Goal: Information Seeking & Learning: Learn about a topic

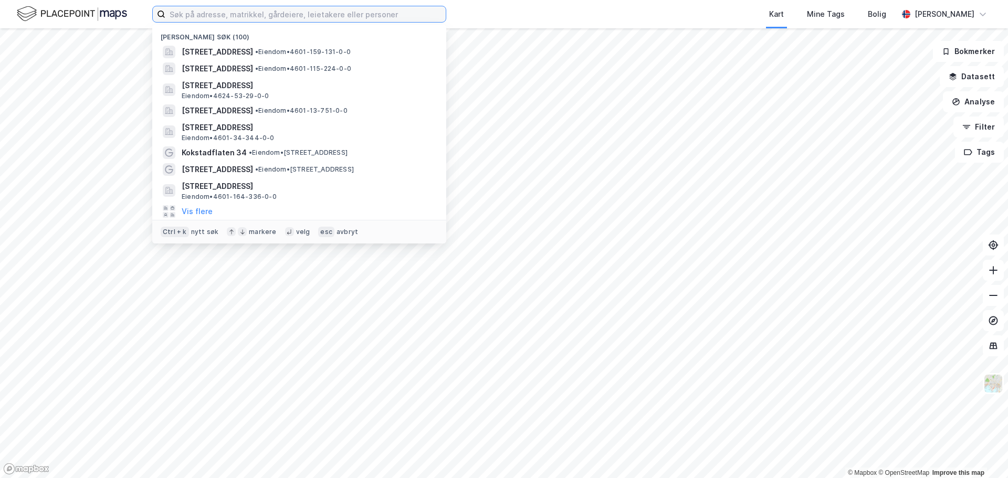
click at [253, 10] on input at bounding box center [305, 14] width 280 height 16
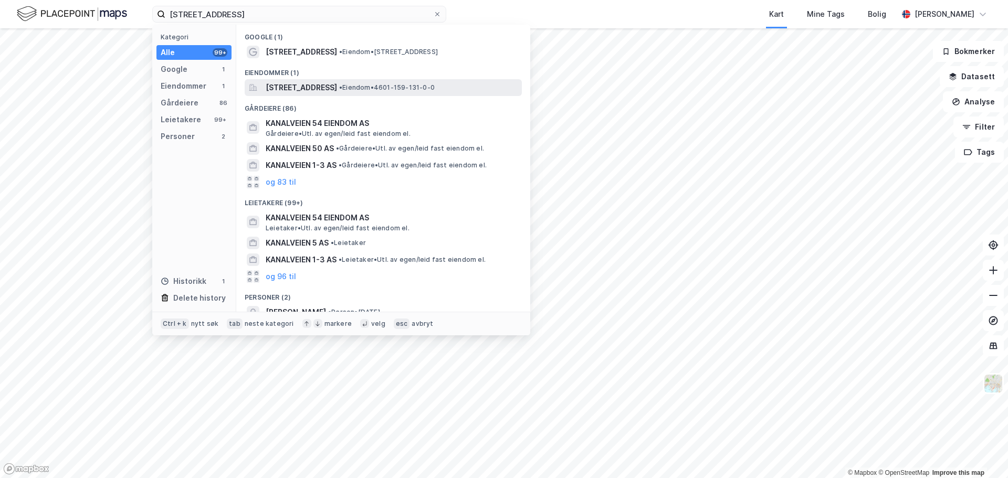
click at [312, 86] on span "[STREET_ADDRESS]" at bounding box center [301, 87] width 71 height 13
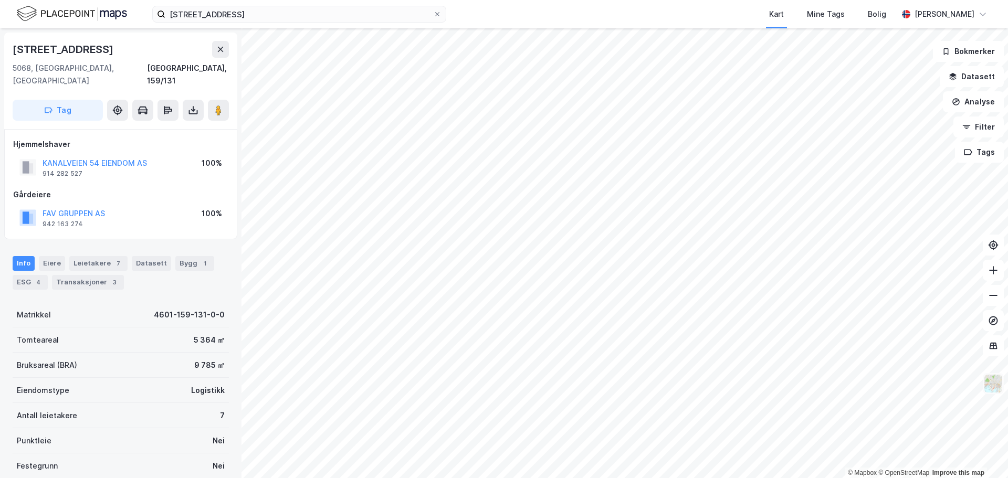
click at [994, 382] on img at bounding box center [993, 384] width 20 height 20
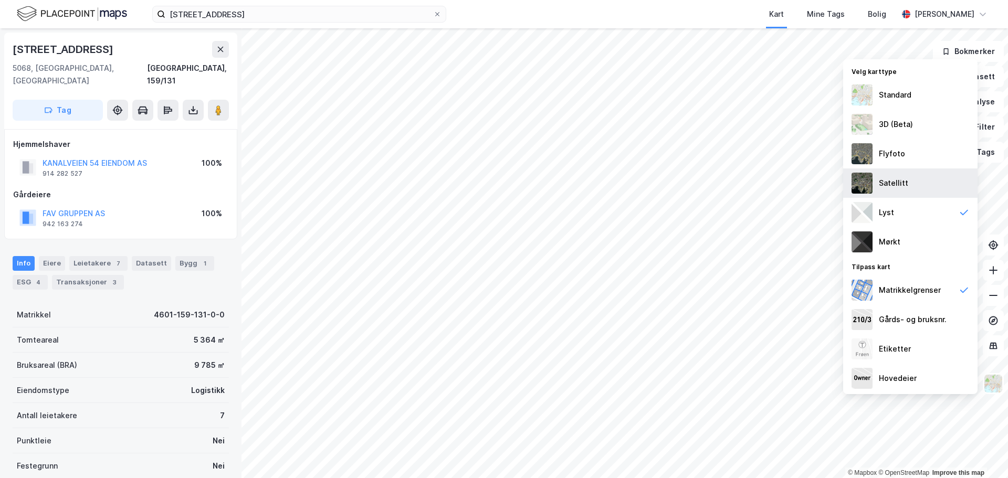
click at [897, 181] on div "Satellitt" at bounding box center [893, 183] width 29 height 13
click at [888, 152] on div "Flyfoto" at bounding box center [892, 153] width 26 height 13
click at [896, 183] on div "Satellitt" at bounding box center [893, 183] width 29 height 13
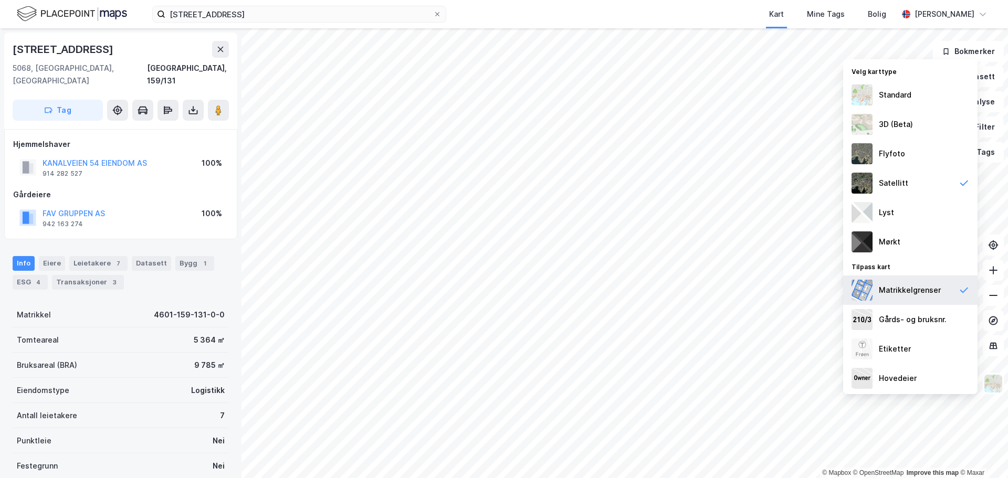
click at [909, 290] on div "Matrikkelgrenser" at bounding box center [910, 290] width 62 height 13
click at [226, 53] on button at bounding box center [220, 49] width 17 height 17
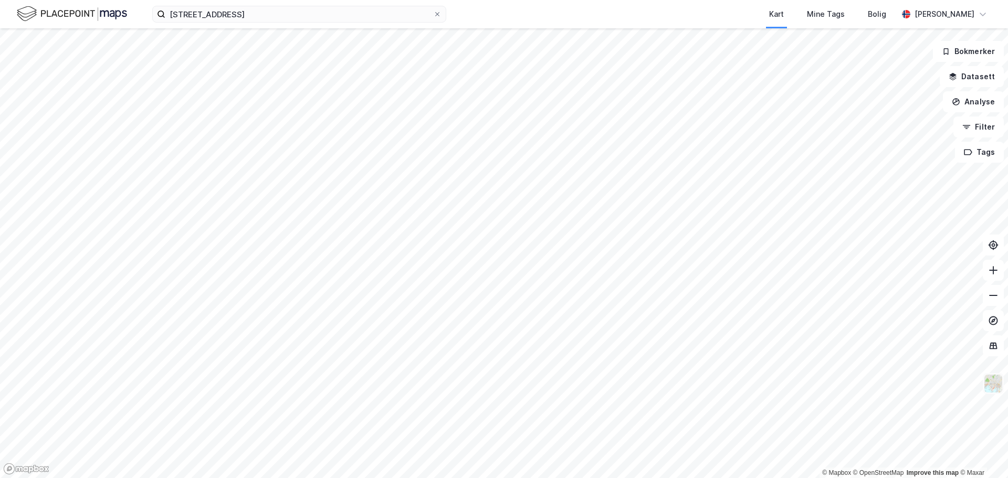
click at [988, 385] on img at bounding box center [993, 384] width 20 height 20
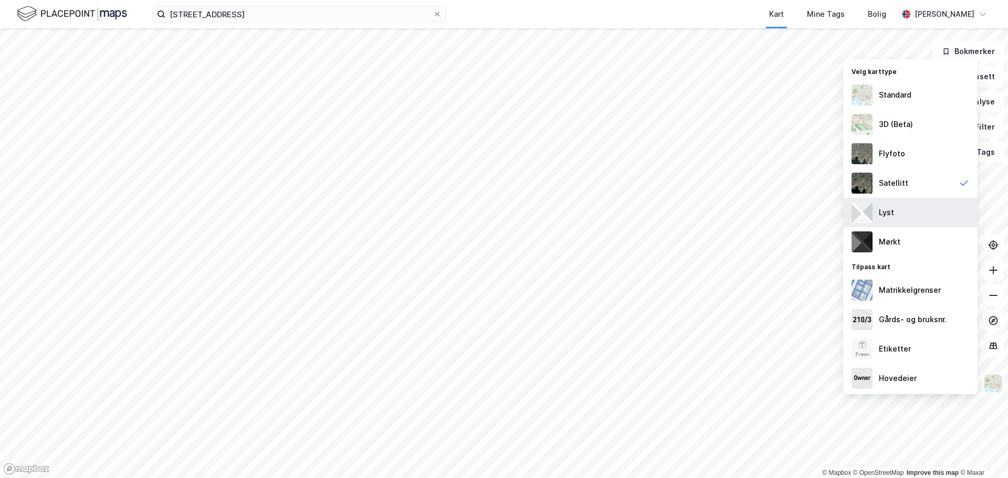
click at [901, 218] on div "Lyst" at bounding box center [910, 212] width 134 height 29
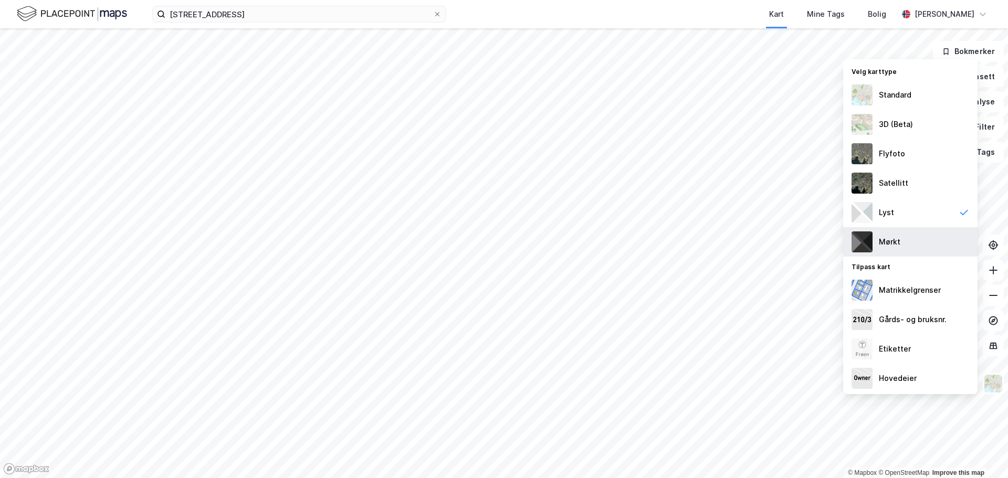
click at [900, 236] on div "Mørkt" at bounding box center [910, 241] width 134 height 29
click at [900, 214] on div "Lyst" at bounding box center [910, 212] width 134 height 29
click at [901, 100] on div "Standard" at bounding box center [895, 95] width 33 height 13
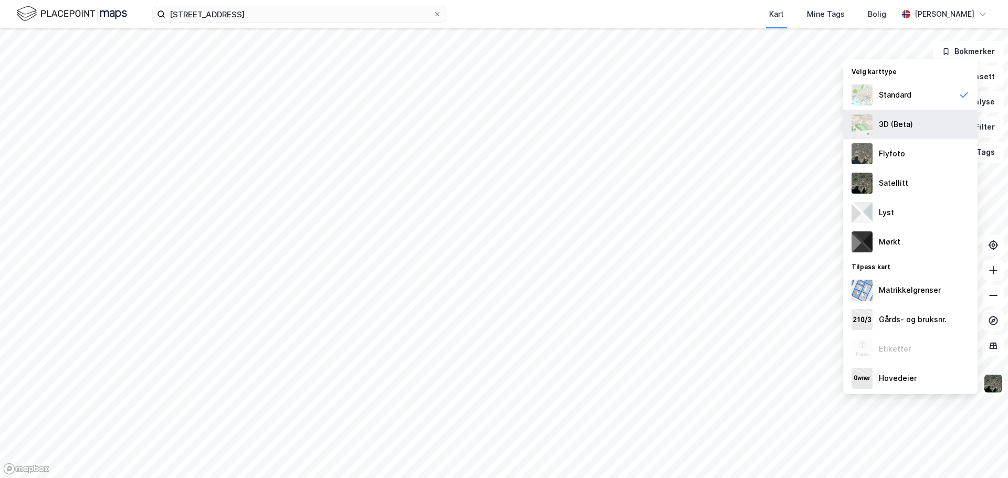
click at [895, 121] on div "3D (Beta)" at bounding box center [896, 124] width 34 height 13
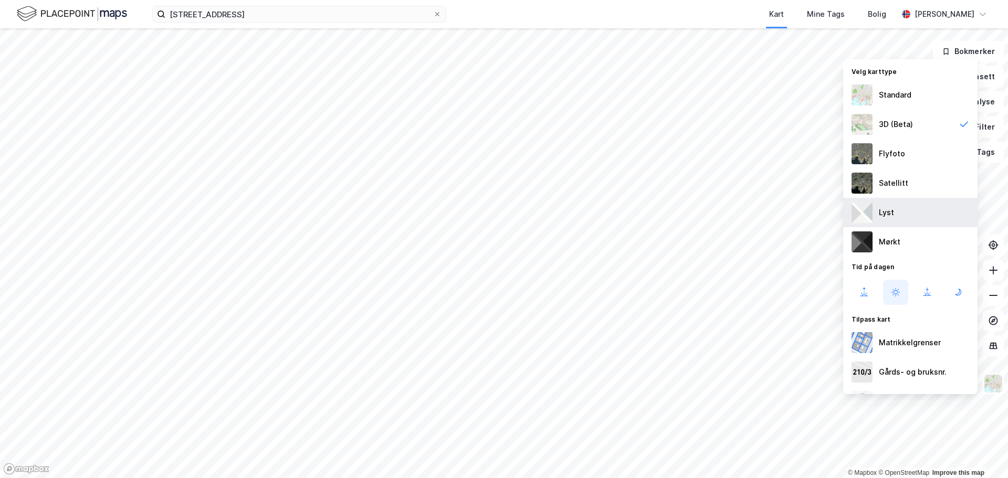
click at [904, 215] on div "Lyst" at bounding box center [910, 212] width 134 height 29
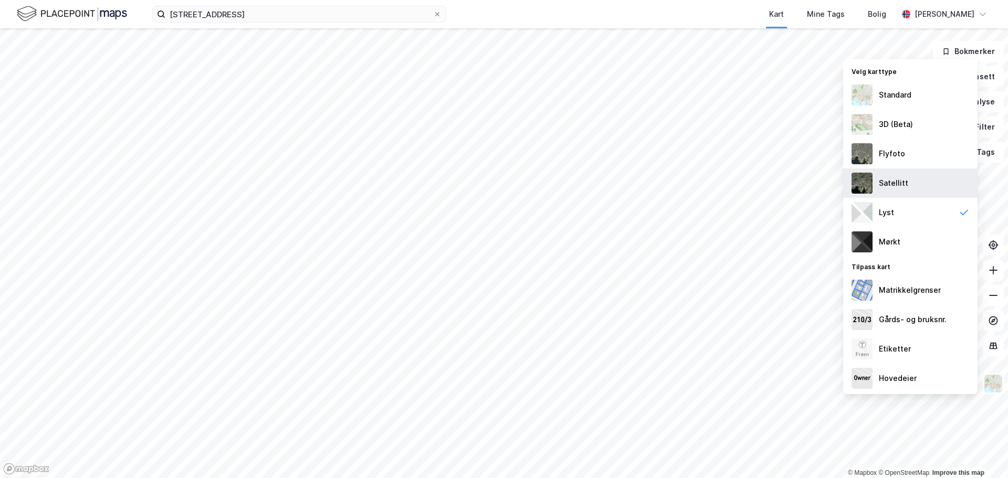
click at [889, 175] on div "Satellitt" at bounding box center [910, 182] width 134 height 29
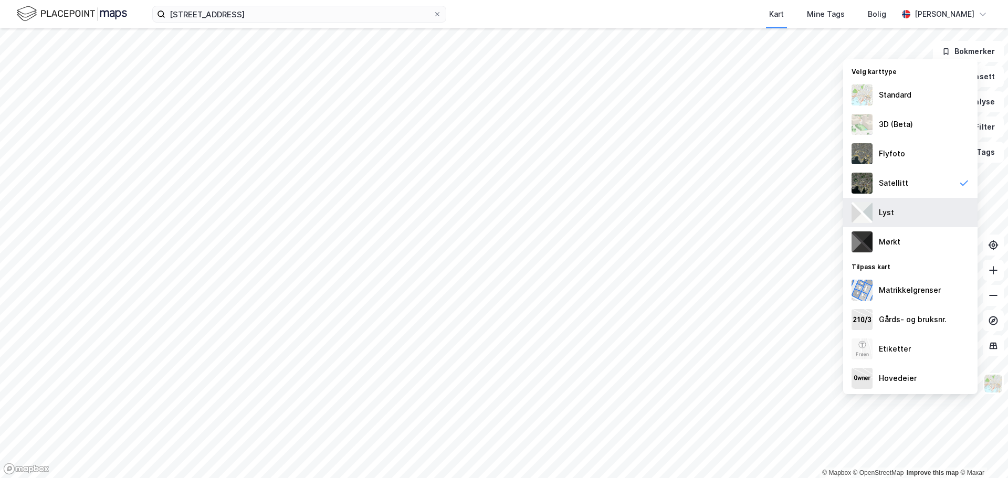
click at [898, 220] on div "Lyst" at bounding box center [910, 212] width 134 height 29
click at [740, 19] on div "Kart Mine Tags Bolig" at bounding box center [697, 14] width 401 height 28
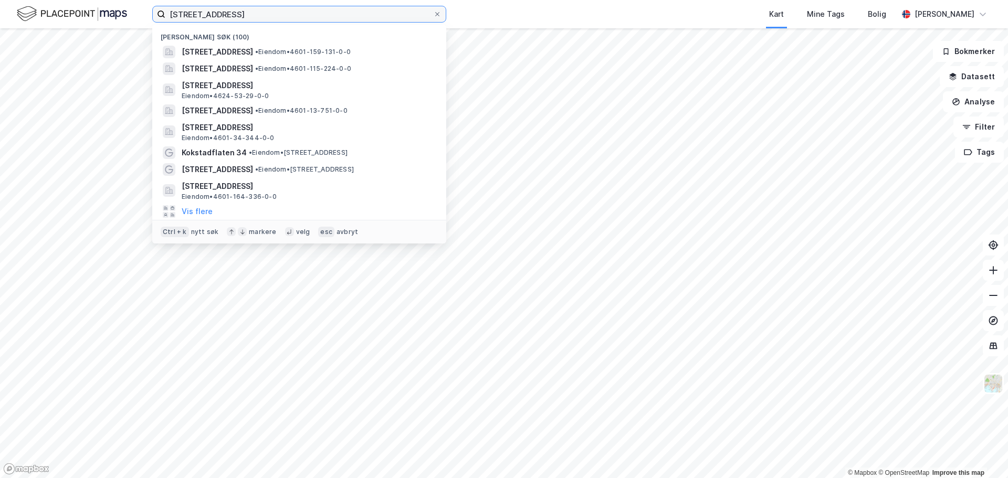
drag, startPoint x: 227, startPoint y: 16, endPoint x: 125, endPoint y: 17, distance: 101.3
click at [125, 17] on div "kanalveien 54 Nylige søk (100) [STREET_ADDRESS] • Eiendom • 4601-159-131-0-0 [S…" at bounding box center [504, 14] width 1008 height 28
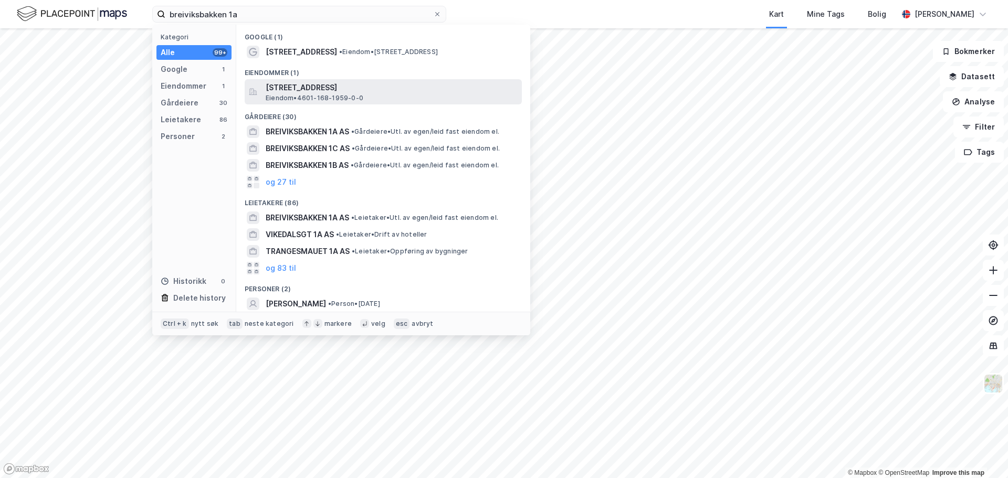
click at [453, 96] on div "[STREET_ADDRESS] • 4601-168-1959-0-0" at bounding box center [393, 91] width 254 height 21
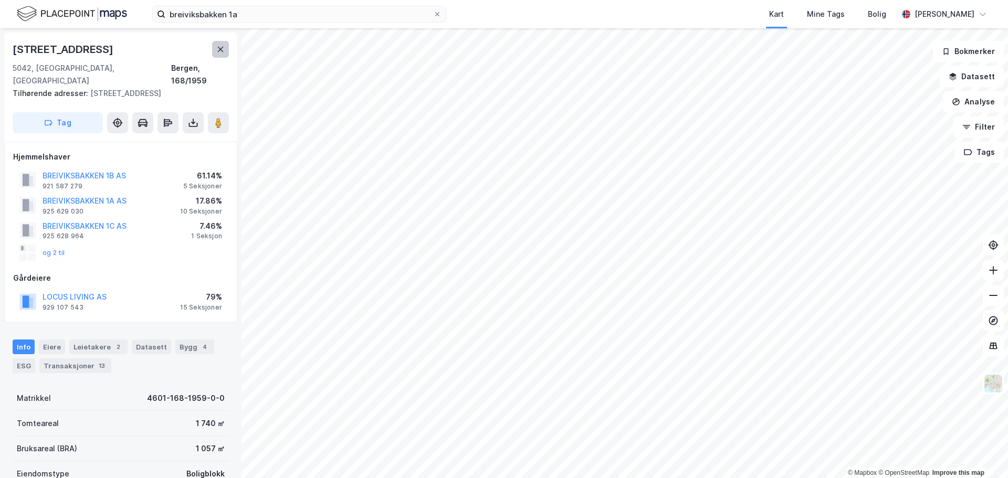
click at [220, 48] on icon at bounding box center [221, 49] width 6 height 5
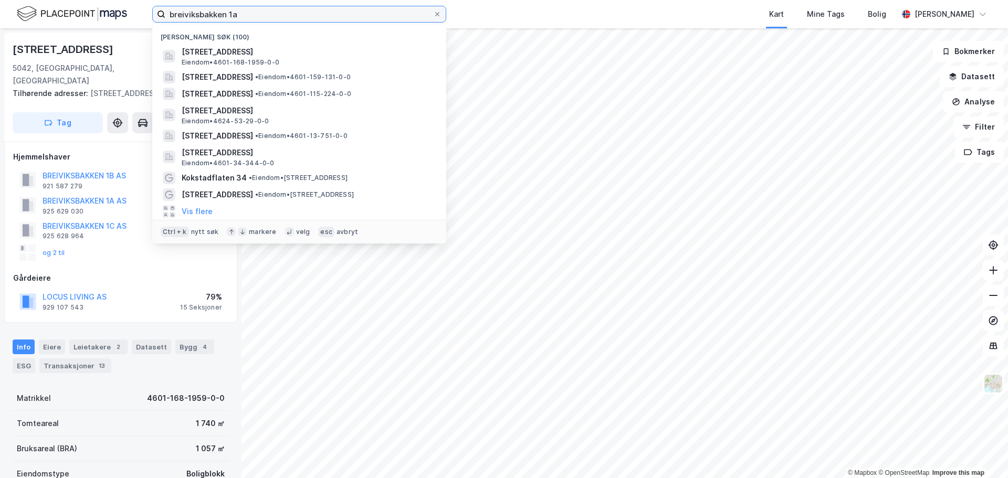
drag, startPoint x: 168, startPoint y: 17, endPoint x: 147, endPoint y: 17, distance: 21.0
click at [147, 17] on div "breiviksbakken 1a Nylige søk (100) [STREET_ADDRESS] • 4601-168-1959-0-0 [STREET…" at bounding box center [504, 14] width 1008 height 28
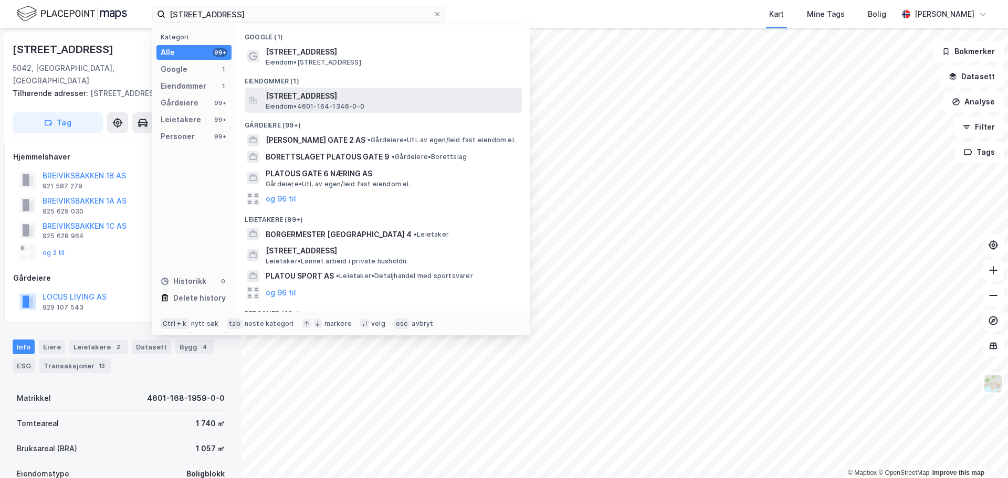
click at [332, 103] on span "Eiendom • 4601-164-1346-0-0" at bounding box center [315, 106] width 99 height 8
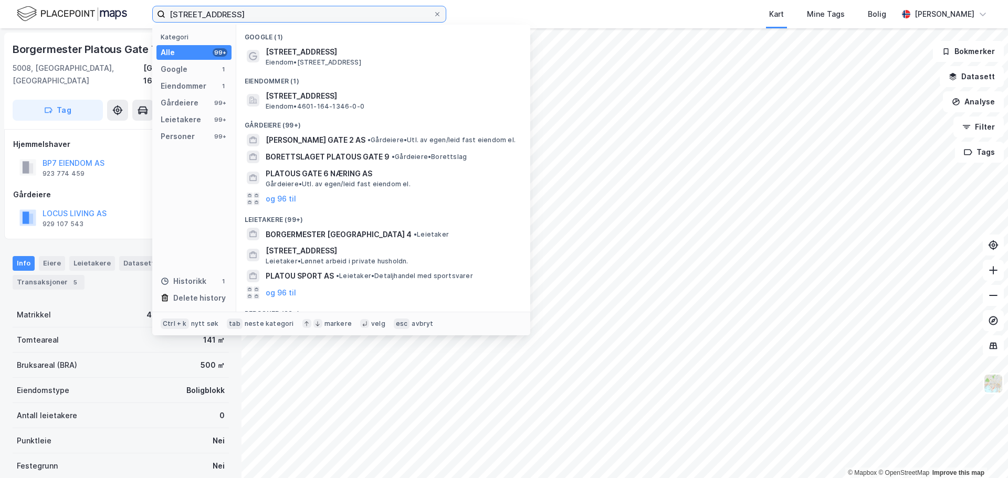
drag, startPoint x: 293, startPoint y: 16, endPoint x: 122, endPoint y: 13, distance: 171.1
click at [122, 13] on div "borgermester platous gate 7 Kategori Alle 99+ Google 1 Eiendommer 1 Gårdeiere 9…" at bounding box center [504, 14] width 1008 height 28
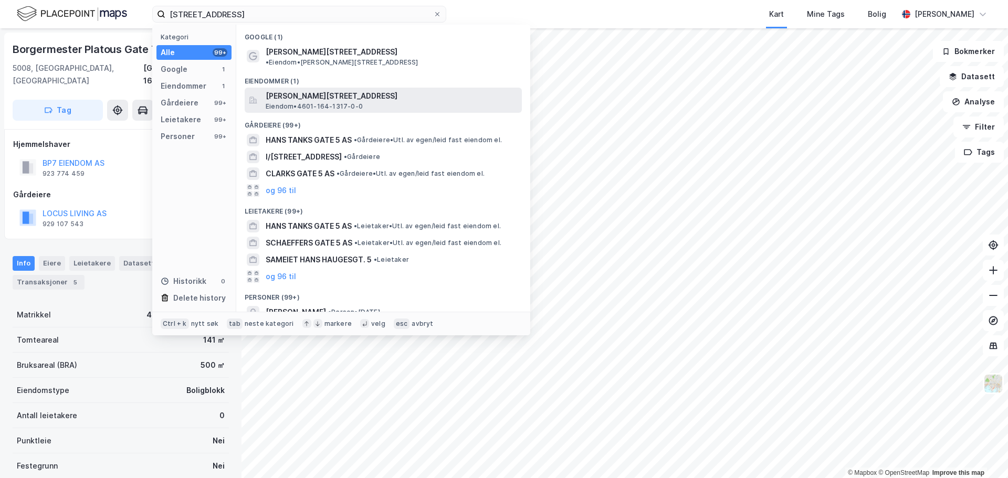
click at [310, 102] on span "Eiendom • 4601-164-1317-0-0" at bounding box center [314, 106] width 97 height 8
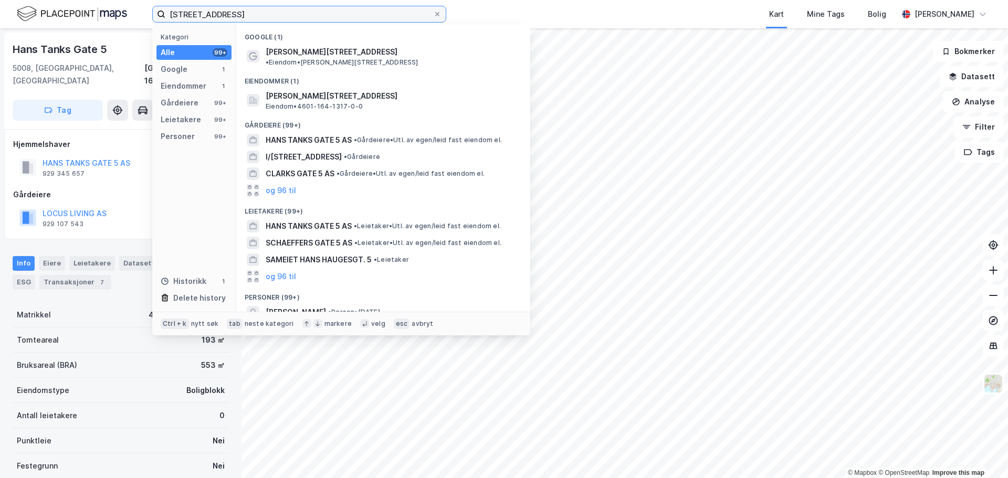
drag, startPoint x: 246, startPoint y: 19, endPoint x: 147, endPoint y: 18, distance: 98.7
click at [147, 18] on div "[STREET_ADDRESS] Kategori Alle 99+ Google 1 Eiendommer 1 Gårdeiere 99+ Leietake…" at bounding box center [504, 14] width 1008 height 28
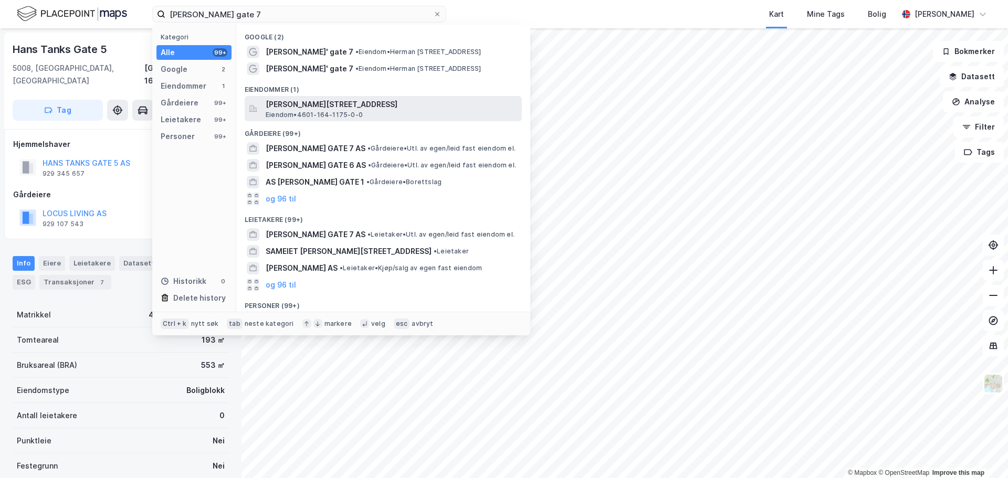
click at [310, 112] on span "Eiendom • 4601-164-1175-0-0" at bounding box center [314, 115] width 97 height 8
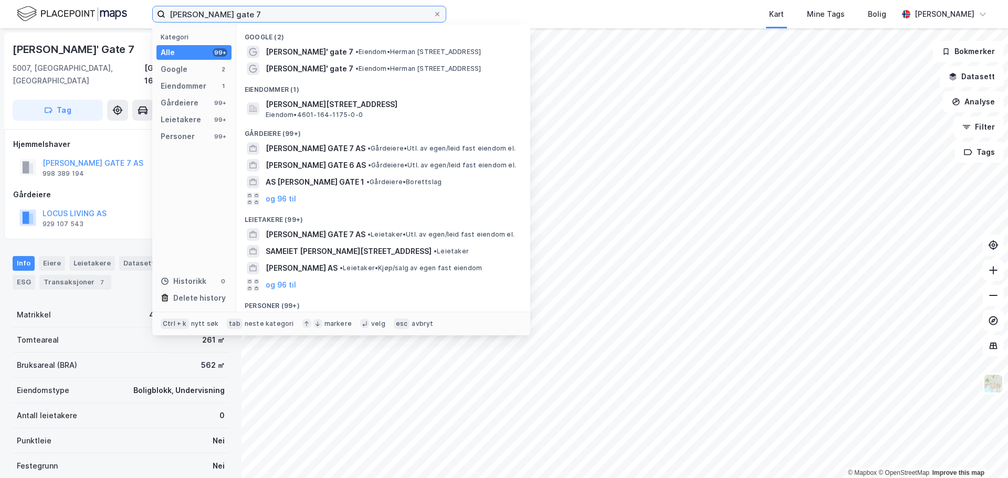
drag, startPoint x: 170, startPoint y: 19, endPoint x: 159, endPoint y: 19, distance: 11.5
click at [159, 19] on label "[PERSON_NAME] gate 7" at bounding box center [299, 14] width 294 height 17
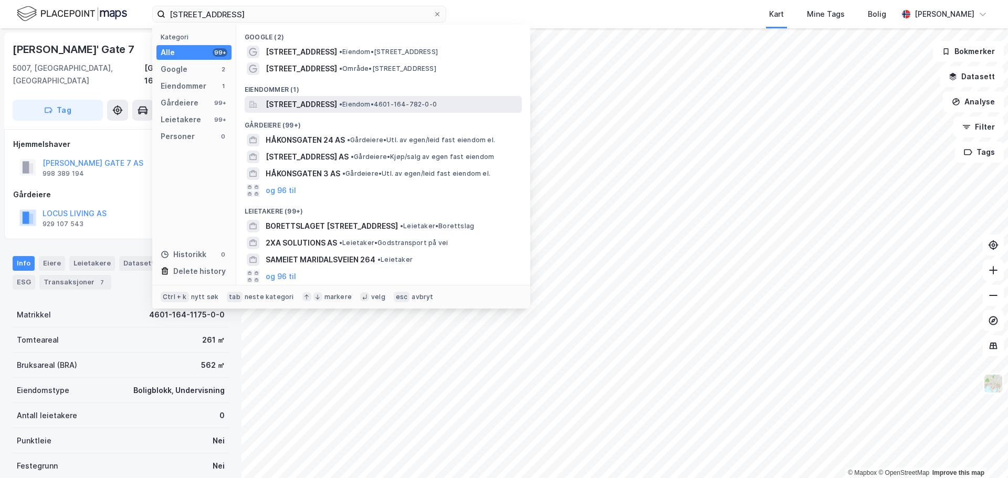
click at [320, 109] on span "[STREET_ADDRESS]" at bounding box center [301, 104] width 71 height 13
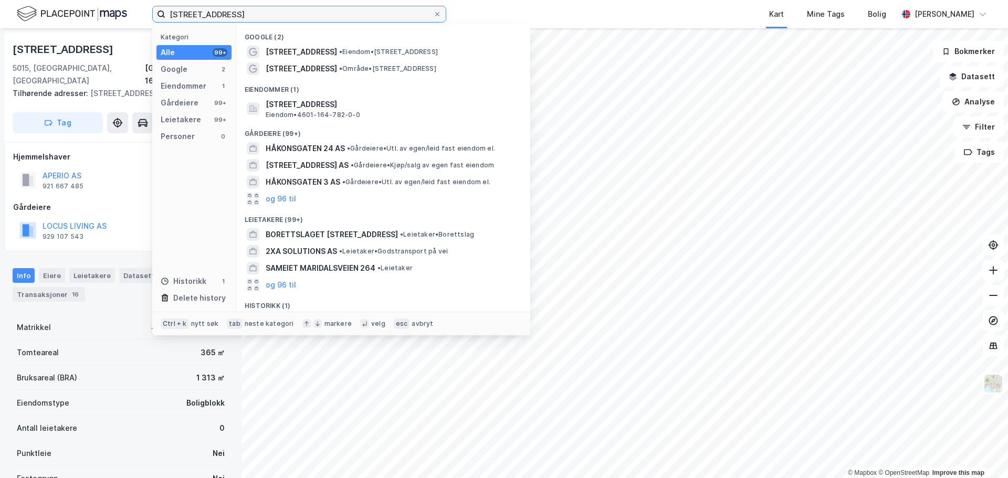
drag, startPoint x: 251, startPoint y: 12, endPoint x: 131, endPoint y: 14, distance: 120.7
click at [131, 14] on div "håkonsgaten 26a Kategori Alle 99+ Google 2 Eiendommer 1 Gårdeiere 99+ Leietaker…" at bounding box center [504, 14] width 1008 height 28
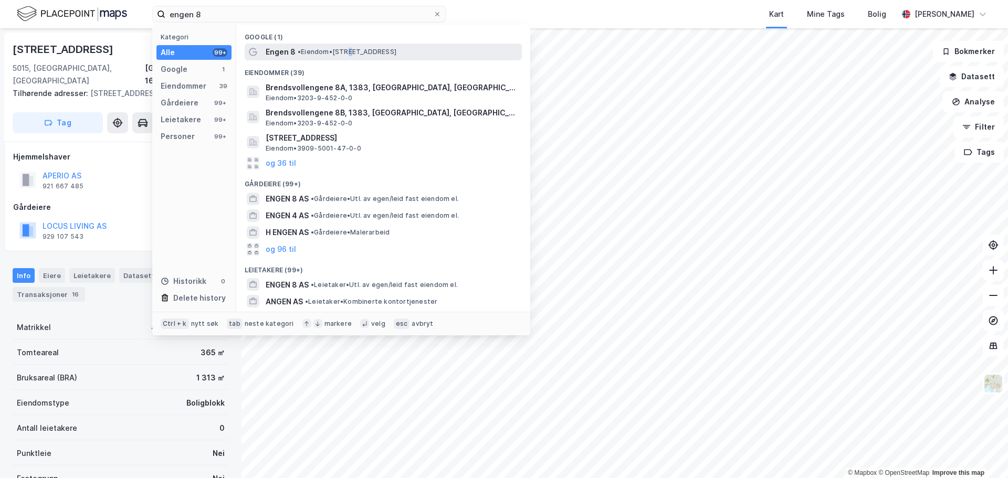
click at [355, 48] on span "• Eiendom • [STREET_ADDRESS]" at bounding box center [347, 52] width 99 height 8
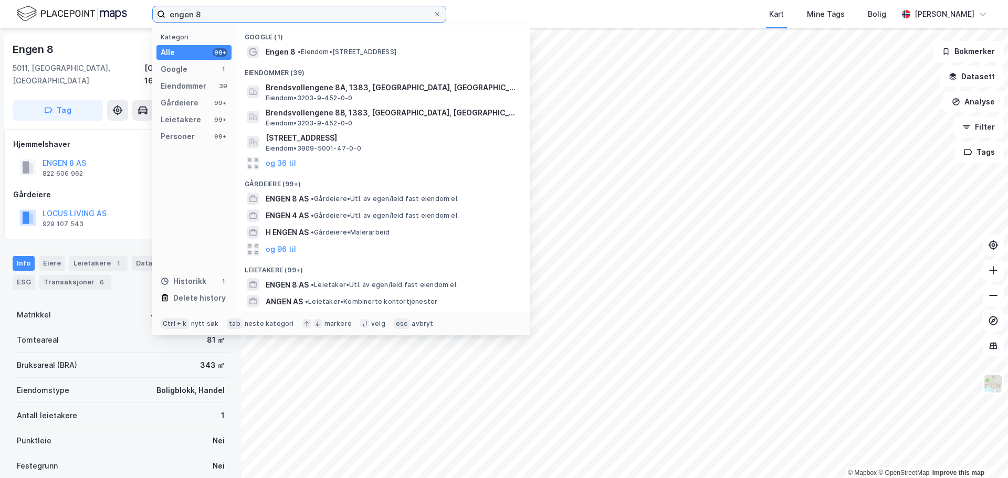
drag, startPoint x: 241, startPoint y: 15, endPoint x: 128, endPoint y: 12, distance: 113.9
click at [128, 12] on div "engen 8 Kategori Alle 99+ Google 1 Eiendommer 39 Gårdeiere 99+ Leietakere 99+ P…" at bounding box center [504, 14] width 1008 height 28
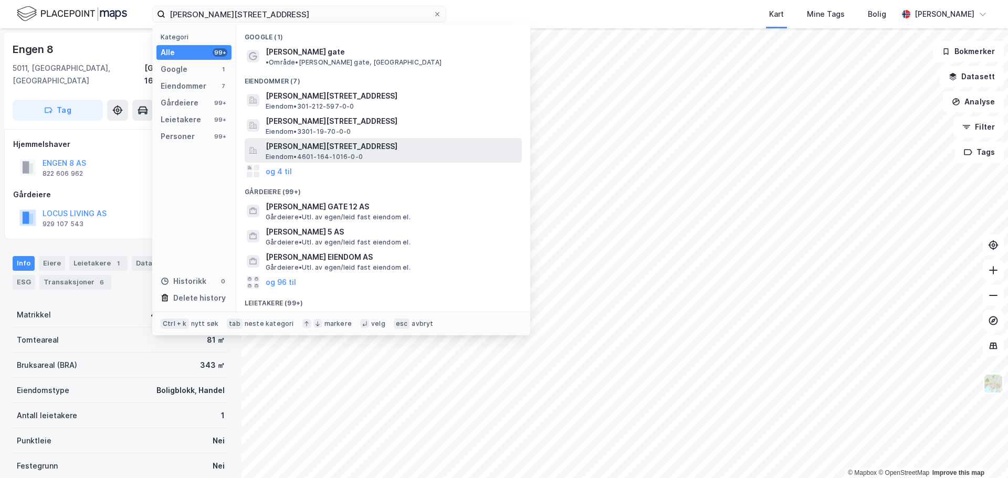
click at [338, 141] on span "[PERSON_NAME][STREET_ADDRESS]" at bounding box center [392, 146] width 252 height 13
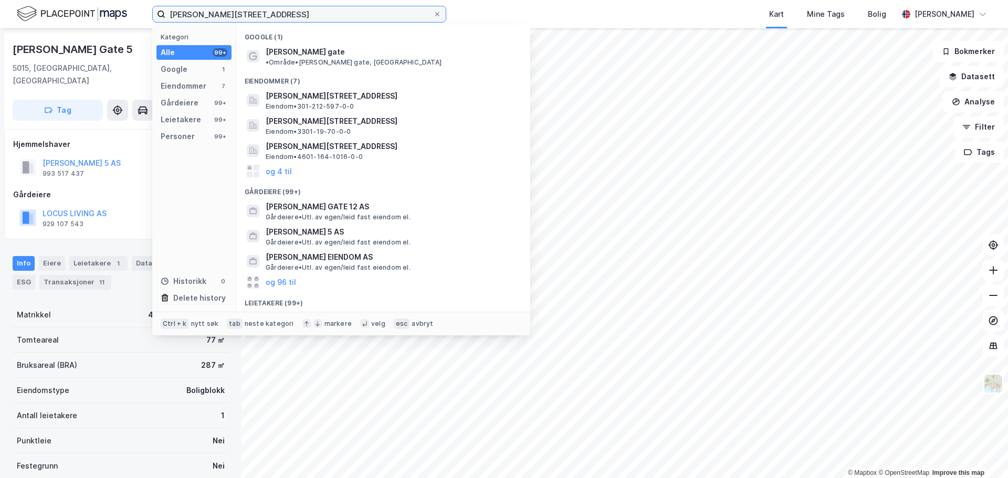
drag, startPoint x: 205, startPoint y: 16, endPoint x: 163, endPoint y: 16, distance: 41.5
click at [163, 16] on label "[PERSON_NAME][STREET_ADDRESS]" at bounding box center [299, 14] width 294 height 17
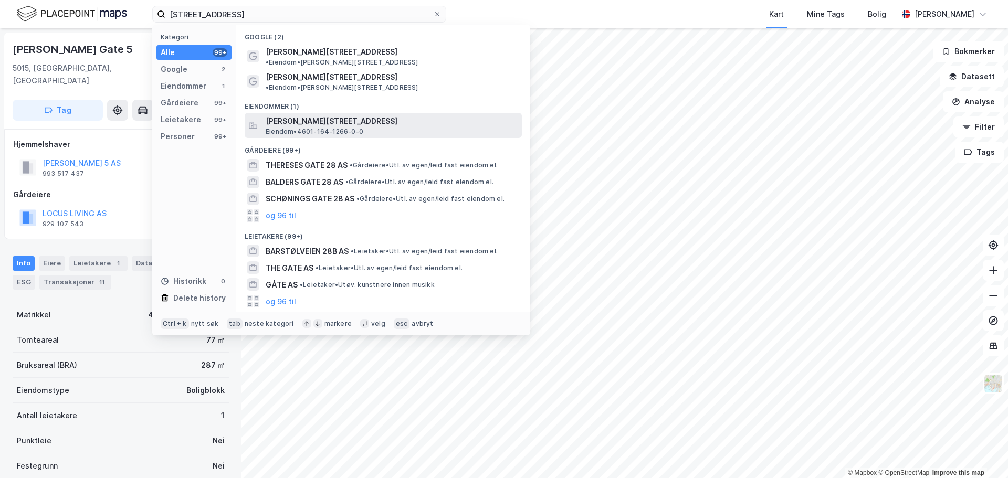
click at [354, 128] on span "Eiendom • 4601-164-1266-0-0" at bounding box center [315, 132] width 98 height 8
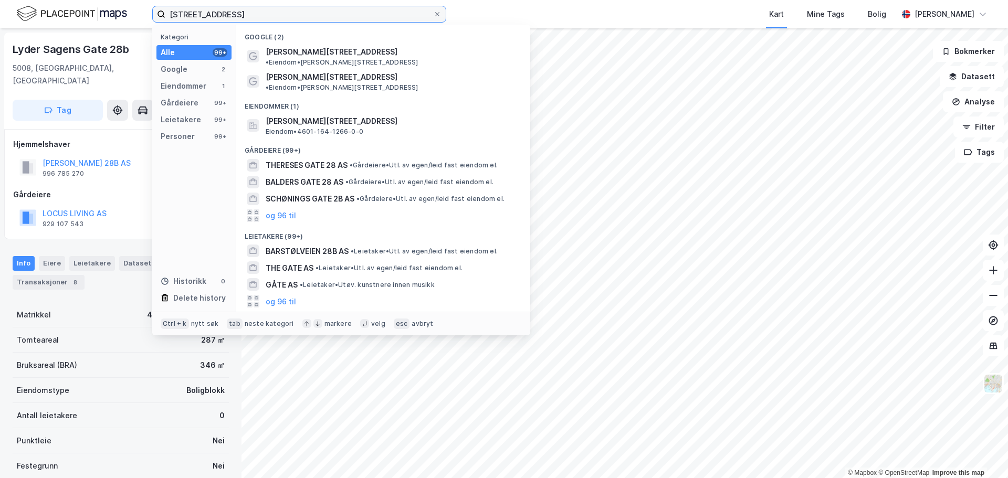
drag, startPoint x: 265, startPoint y: 17, endPoint x: 81, endPoint y: 21, distance: 183.7
click at [81, 21] on div "[STREET_ADDRESS] Kategori Alle 99+ Google 2 Eiendommer 1 Gårdeiere 99+ Leietake…" at bounding box center [504, 14] width 1008 height 28
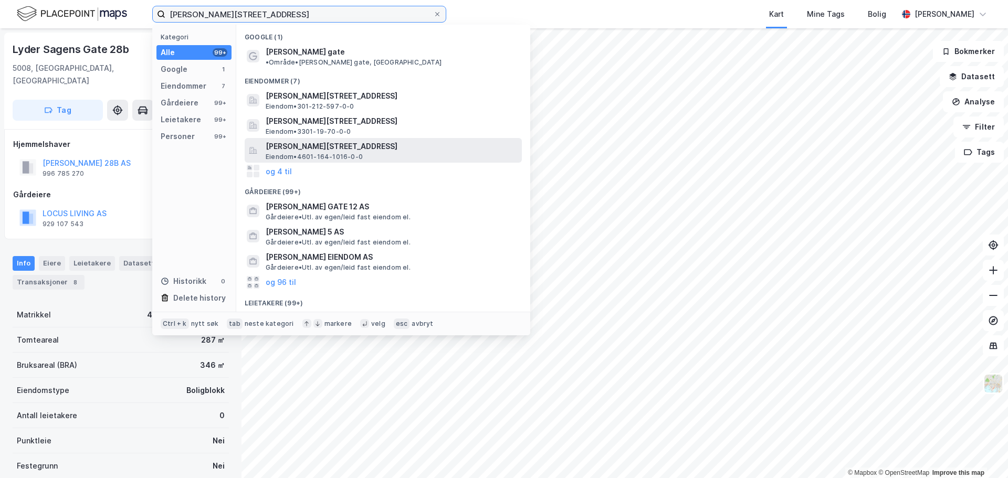
type input "[PERSON_NAME][STREET_ADDRESS]"
click at [345, 142] on span "[PERSON_NAME][STREET_ADDRESS]" at bounding box center [392, 146] width 252 height 13
